Goal: Transaction & Acquisition: Purchase product/service

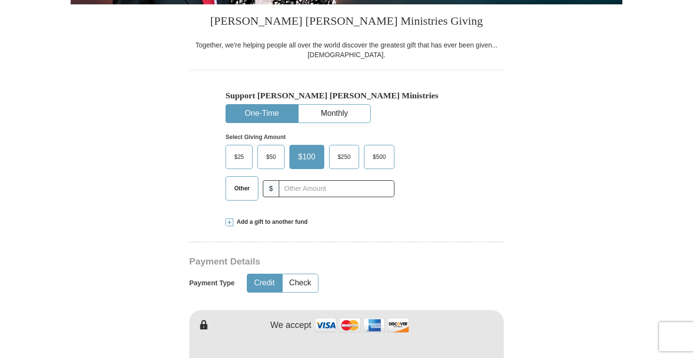
scroll to position [242, 0]
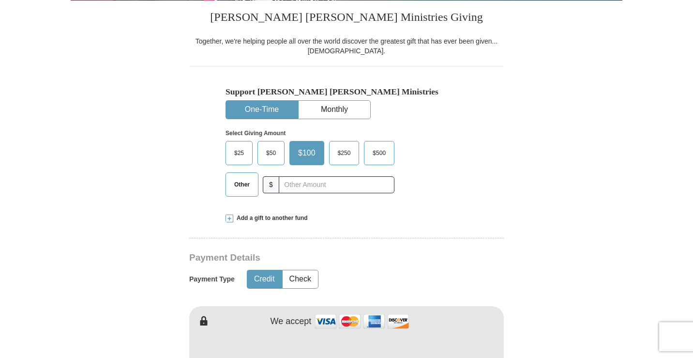
click at [269, 152] on span "$50" at bounding box center [270, 153] width 19 height 15
click at [0, 0] on input "$50" at bounding box center [0, 0] width 0 height 0
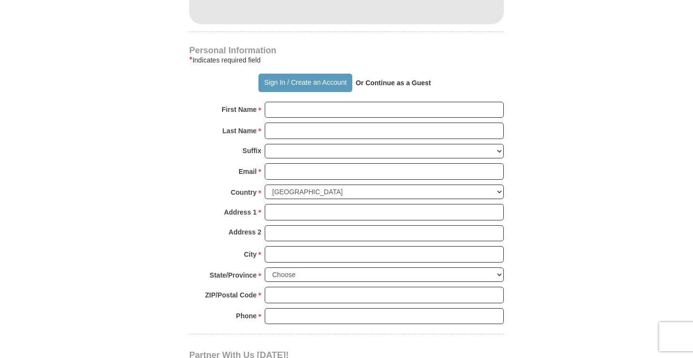
scroll to position [678, 0]
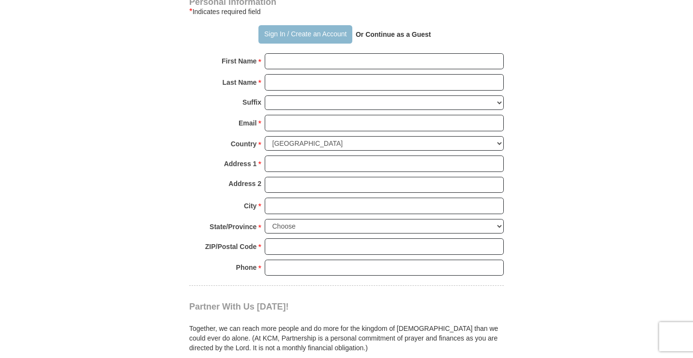
click at [271, 34] on button "Sign In / Create an Account" at bounding box center [305, 34] width 93 height 18
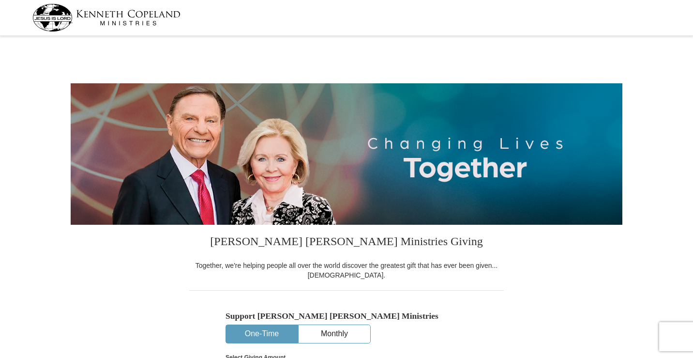
select select "TX"
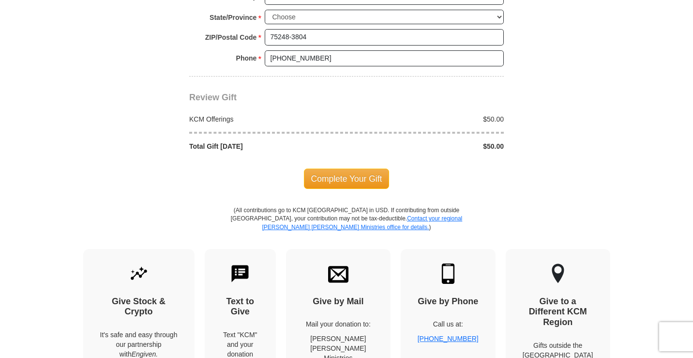
scroll to position [871, 0]
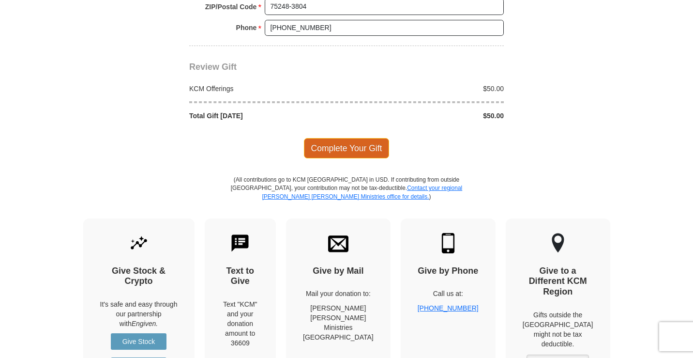
click at [341, 144] on span "Complete Your Gift" at bounding box center [347, 148] width 86 height 20
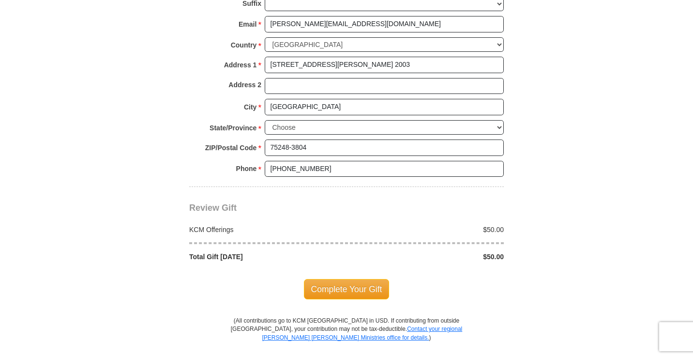
scroll to position [854, 0]
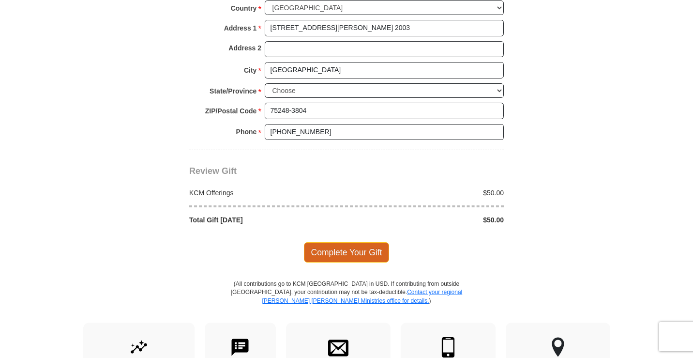
click at [342, 249] on span "Complete Your Gift" at bounding box center [347, 252] width 86 height 20
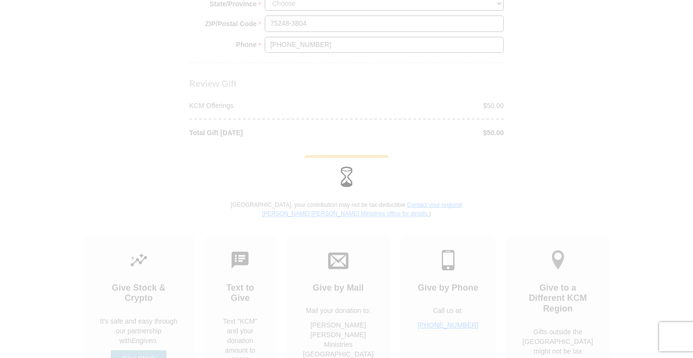
scroll to position [767, 0]
